Goal: Use online tool/utility: Utilize a website feature to perform a specific function

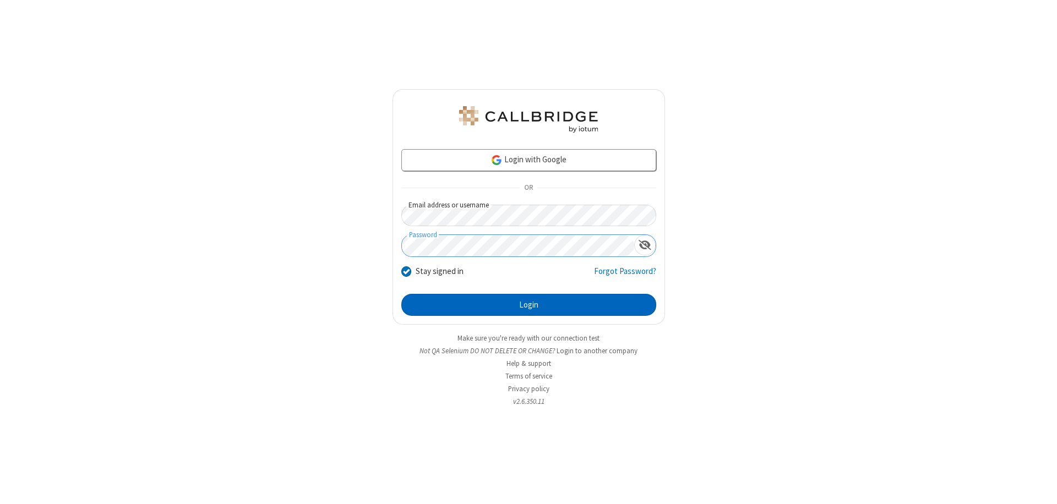
click at [528, 305] on button "Login" at bounding box center [528, 305] width 255 height 22
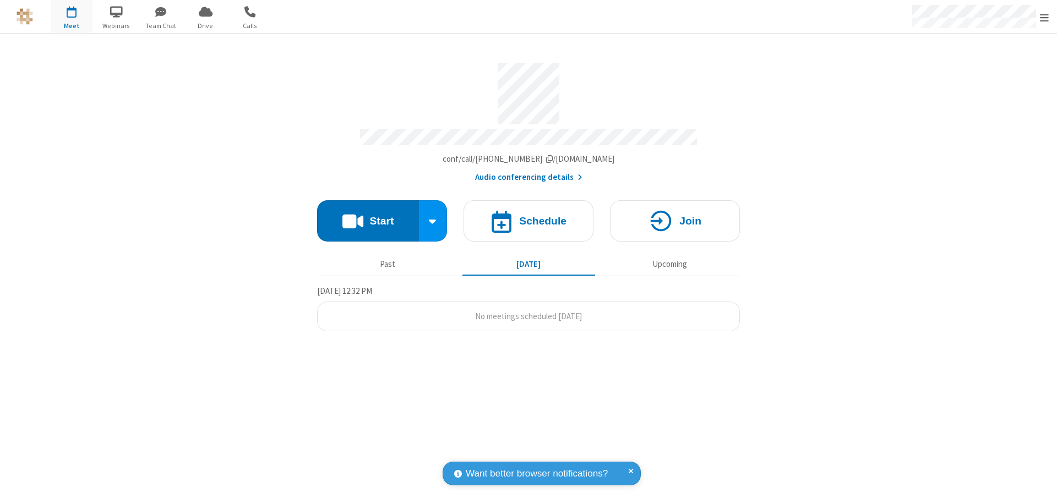
click at [368, 216] on button "Start" at bounding box center [368, 220] width 102 height 41
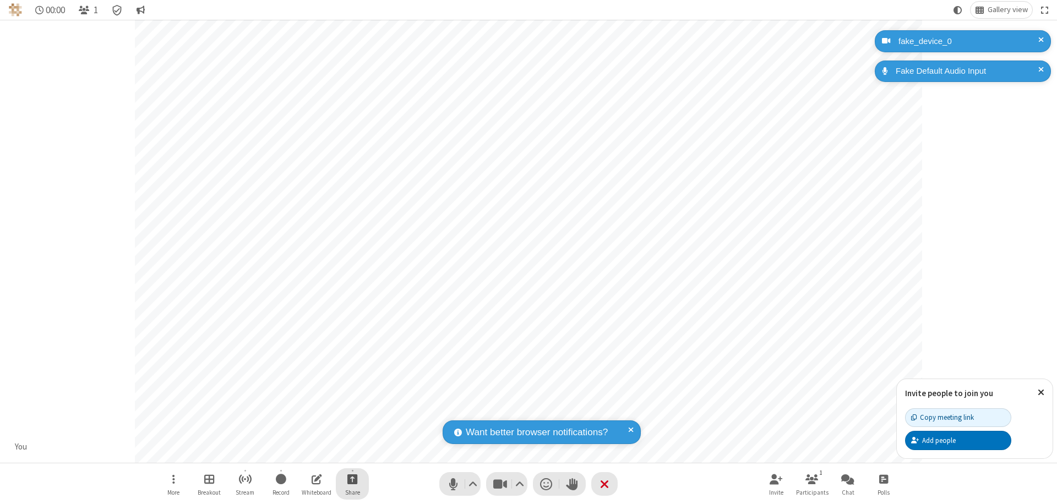
click at [352, 479] on span "Start sharing" at bounding box center [352, 479] width 10 height 14
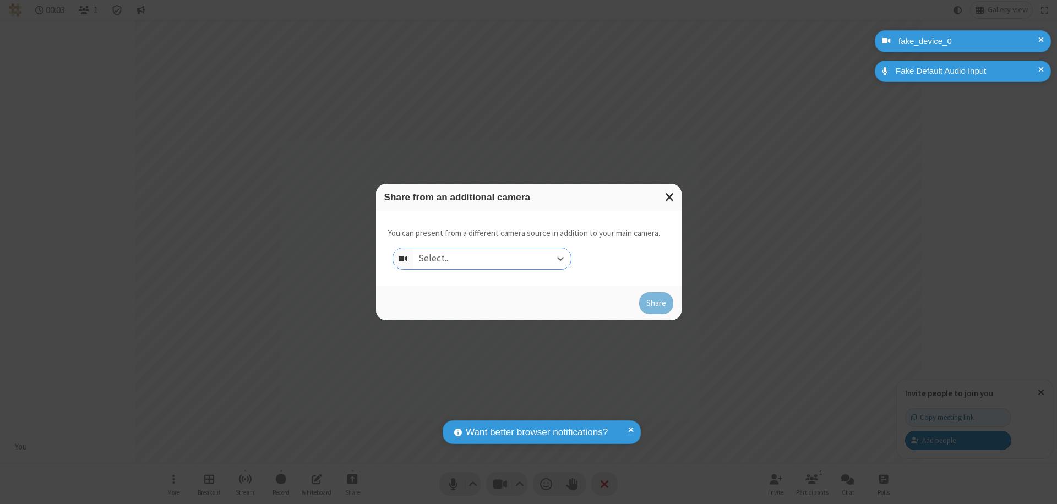
click at [492, 259] on div "Select..." at bounding box center [492, 258] width 158 height 21
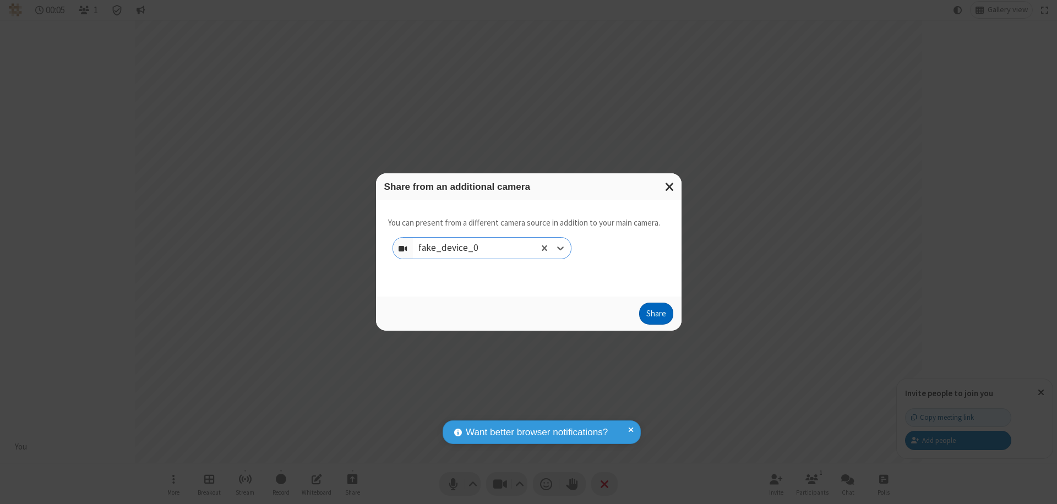
click at [656, 316] on button "Share" at bounding box center [656, 314] width 34 height 22
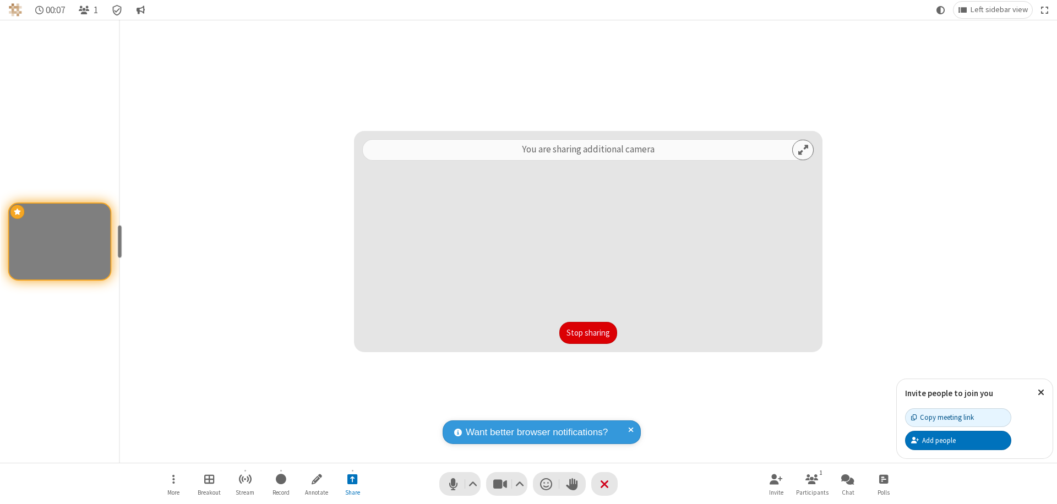
click at [588, 333] on button "Stop sharing" at bounding box center [588, 333] width 58 height 22
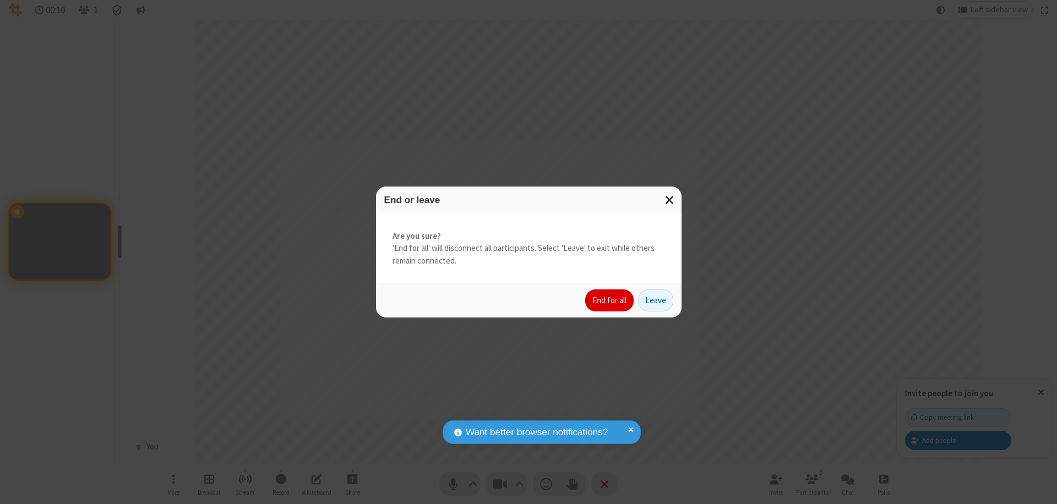
click at [610, 301] on button "End for all" at bounding box center [609, 301] width 48 height 22
